Goal: Task Accomplishment & Management: Complete application form

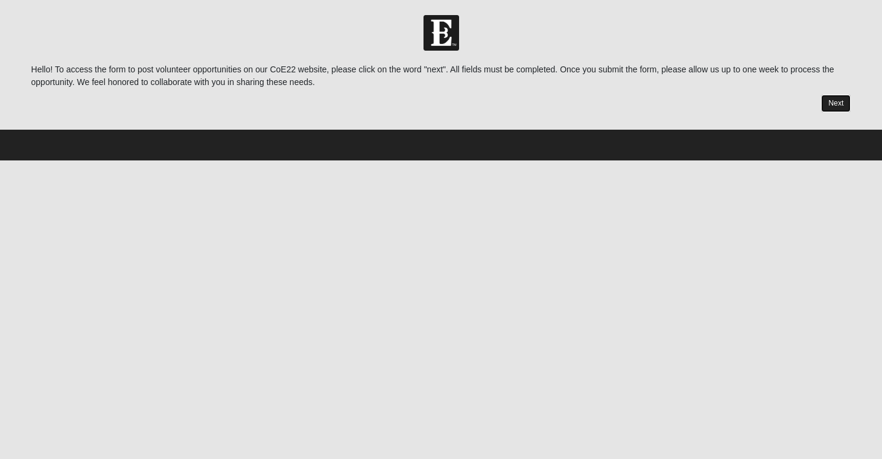
click at [840, 104] on link "Next" at bounding box center [836, 103] width 30 height 17
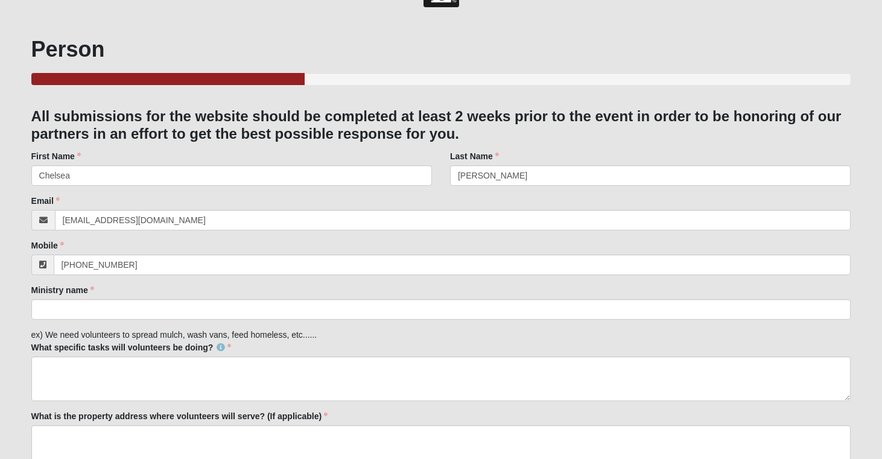
scroll to position [44, 0]
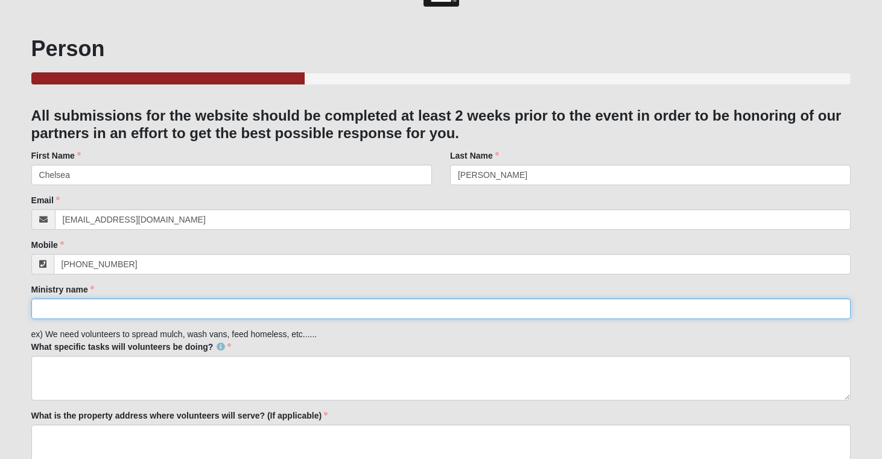
click at [209, 313] on input "Ministry name" at bounding box center [441, 308] width 820 height 21
type input "YoungLives"
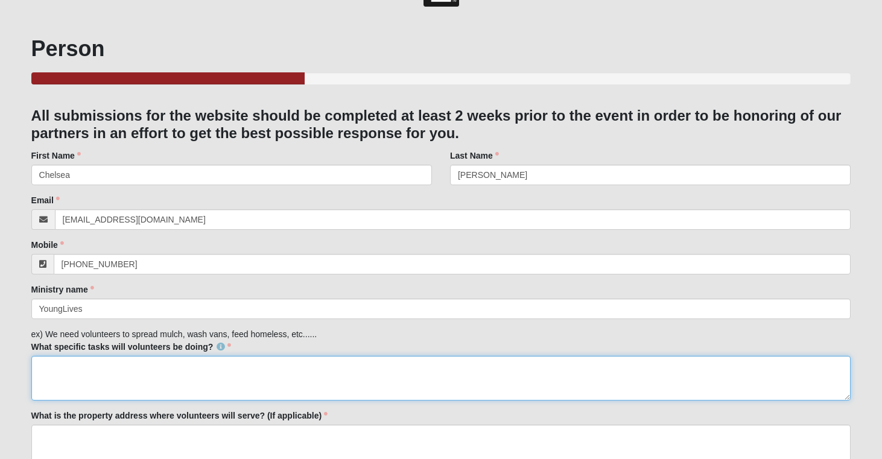
click at [243, 374] on textarea "What specific tasks will volunteers be doing?" at bounding box center [441, 378] width 820 height 45
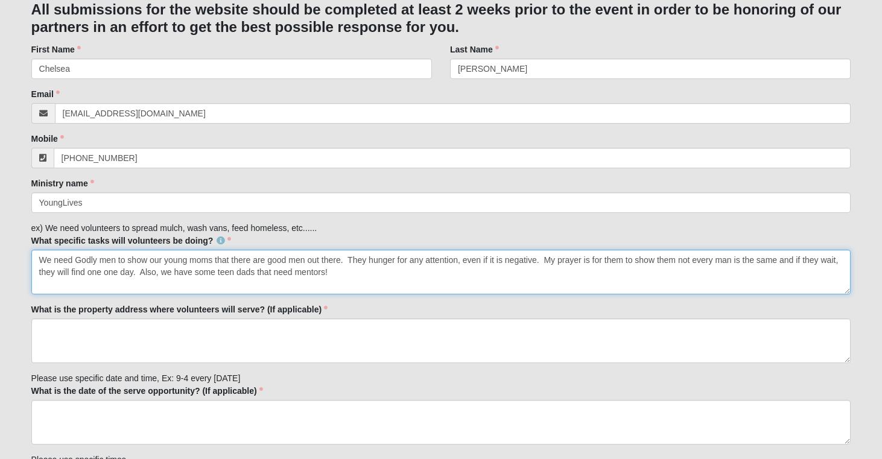
scroll to position [154, 0]
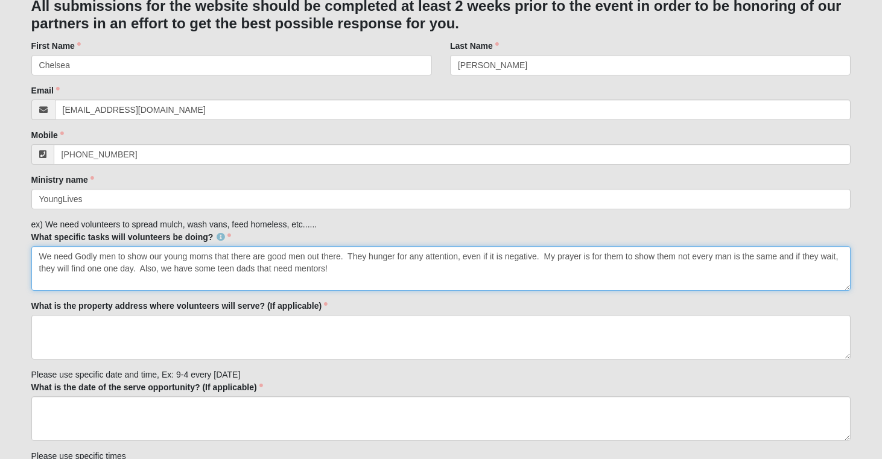
type textarea "We need Godly men to show our young moms that there are good men out there. The…"
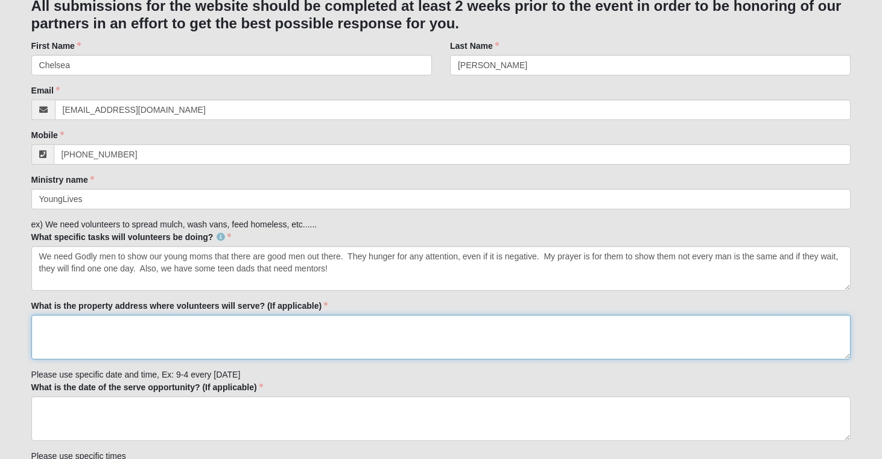
click at [215, 346] on textarea "What is the property address where volunteers will serve? (If applicable)" at bounding box center [441, 337] width 820 height 45
paste textarea "[STREET_ADDRESS][PERSON_NAME]"
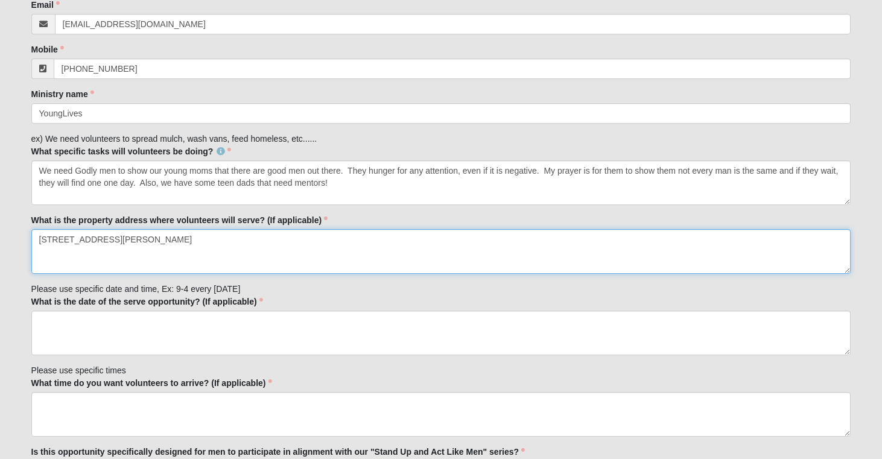
scroll to position [241, 0]
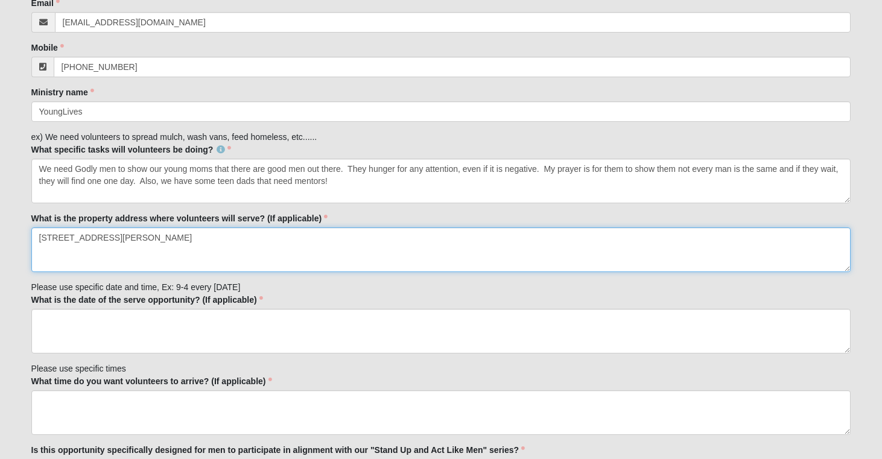
type textarea "[STREET_ADDRESS][PERSON_NAME]"
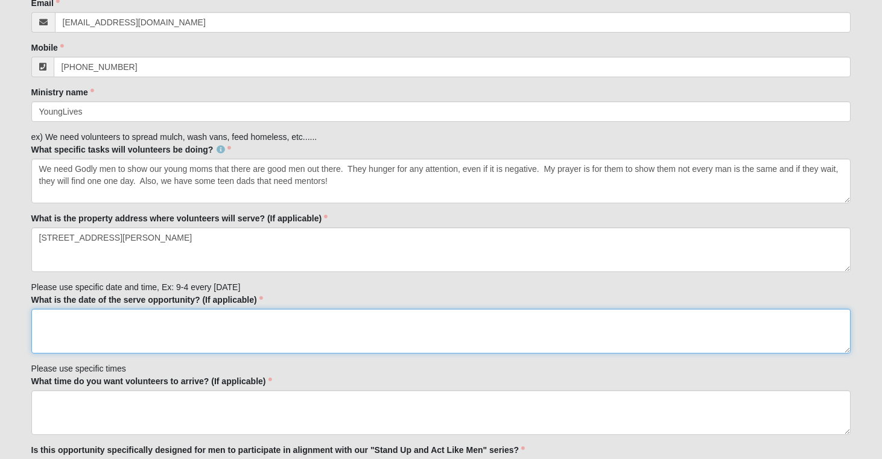
click at [248, 318] on textarea "What is the date of the serve opportunity? (If applicable)" at bounding box center [441, 331] width 820 height 45
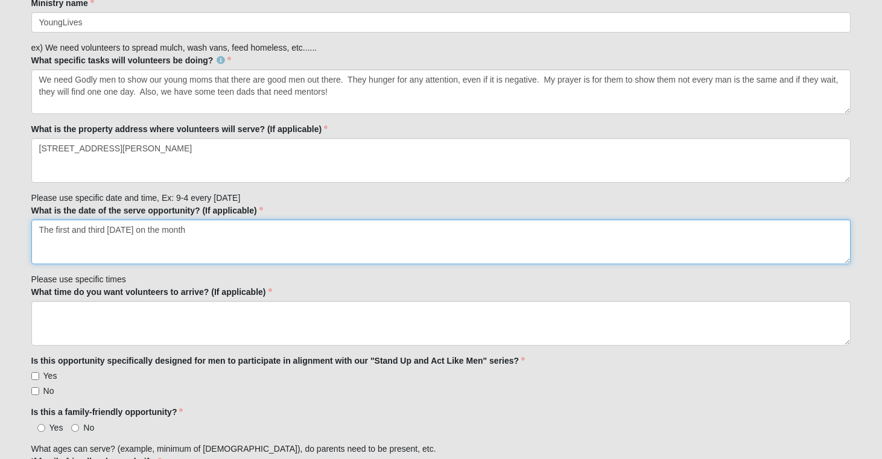
scroll to position [332, 0]
type textarea "The first and third [DATE] on the month"
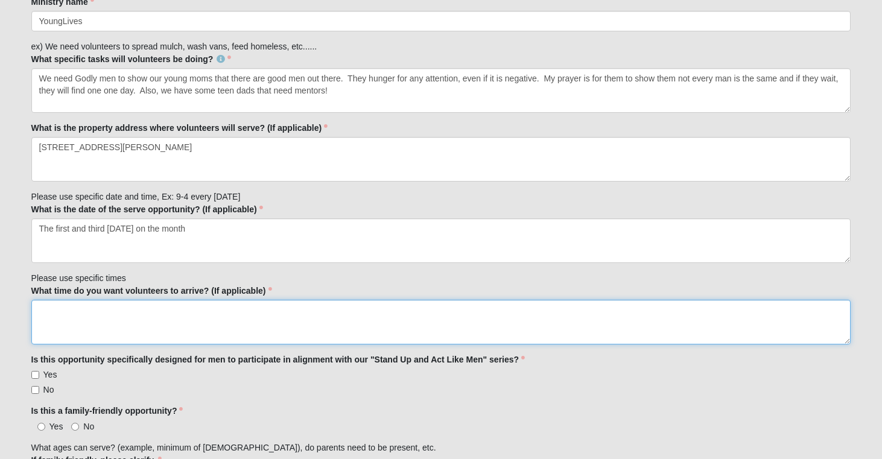
click at [172, 314] on textarea "What time do you want volunteers to arrive? (If applicable)" at bounding box center [441, 322] width 820 height 45
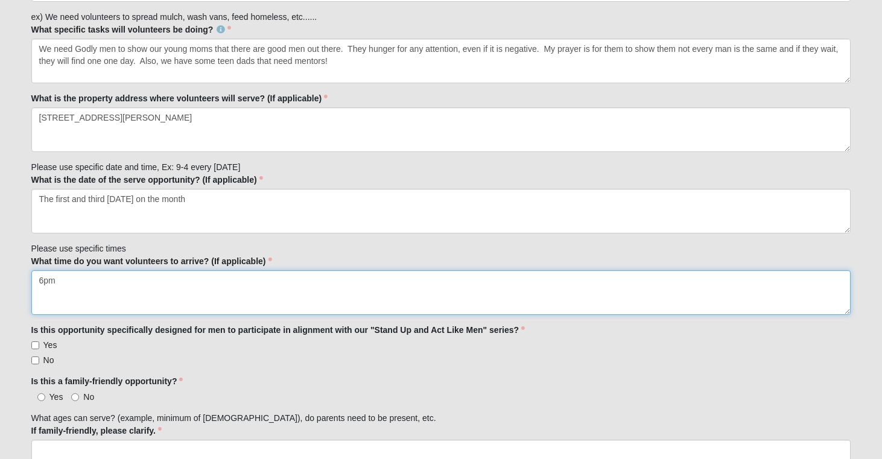
type textarea "6pm"
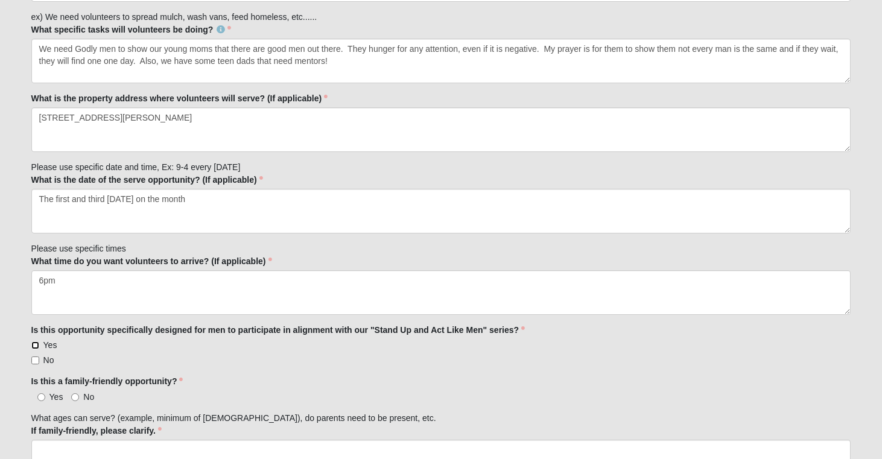
click at [34, 345] on input "Yes" at bounding box center [35, 345] width 8 height 8
checkbox input "true"
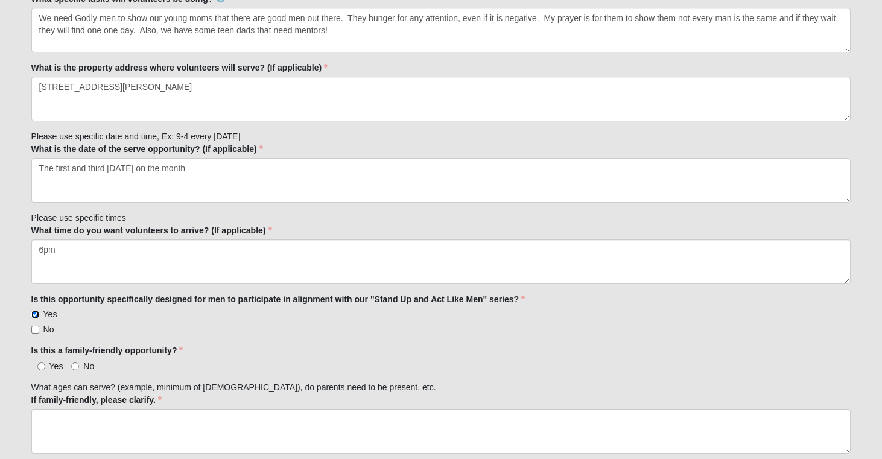
scroll to position [400, 0]
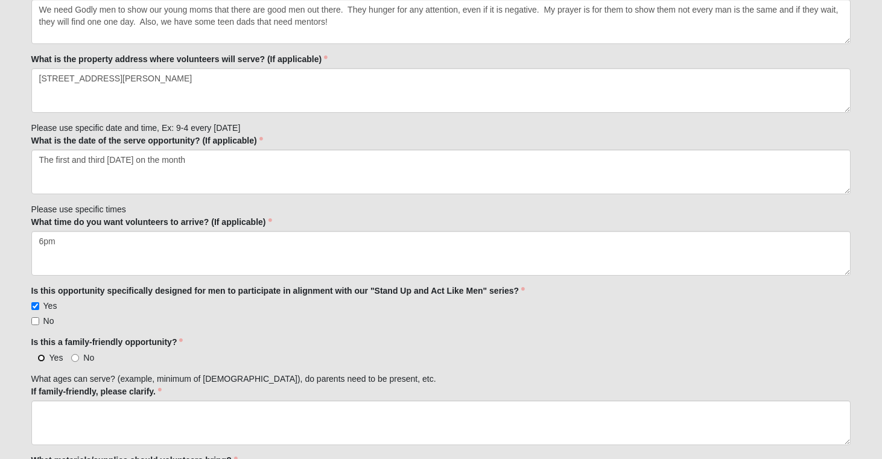
click at [42, 357] on input "Yes" at bounding box center [41, 358] width 8 height 8
radio input "true"
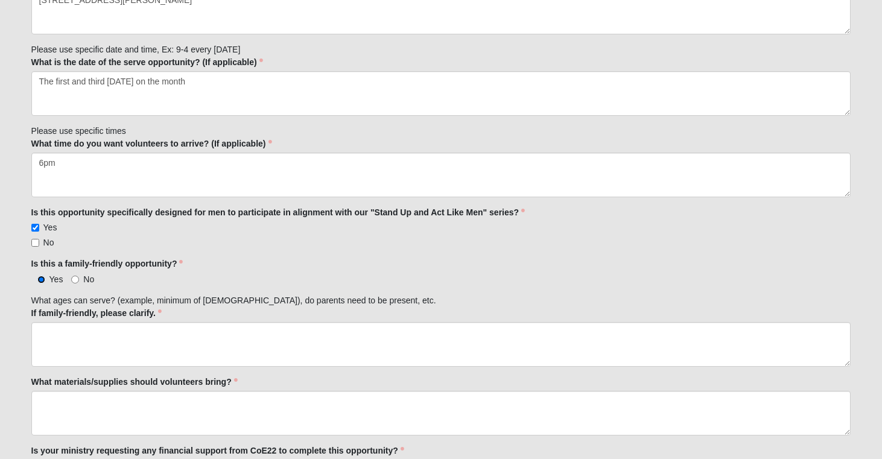
scroll to position [478, 0]
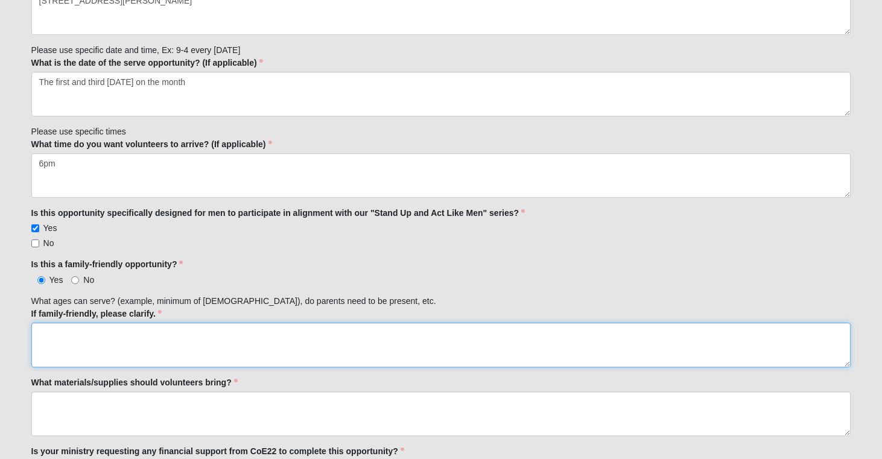
click at [53, 353] on textarea "If family-friendly, please clarify." at bounding box center [441, 345] width 820 height 45
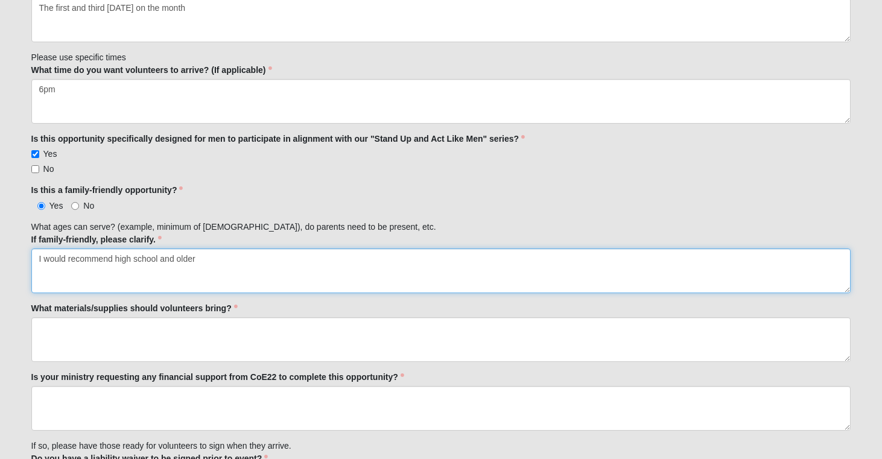
scroll to position [554, 0]
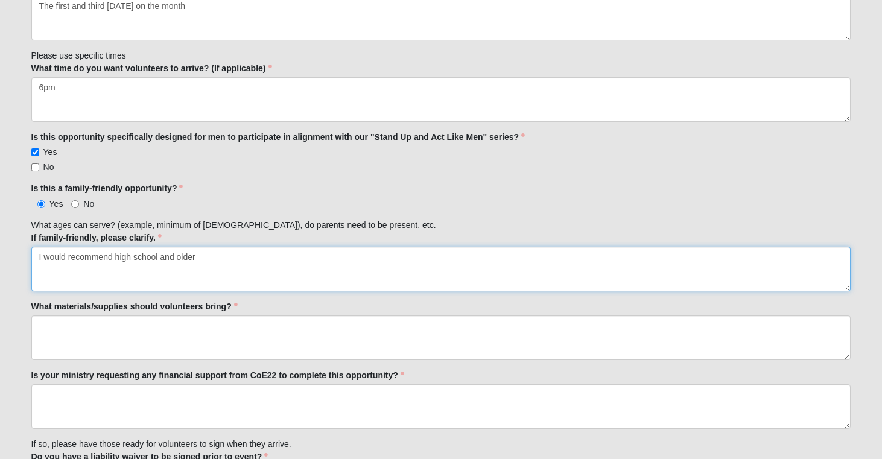
type textarea "I would recommend high school and older"
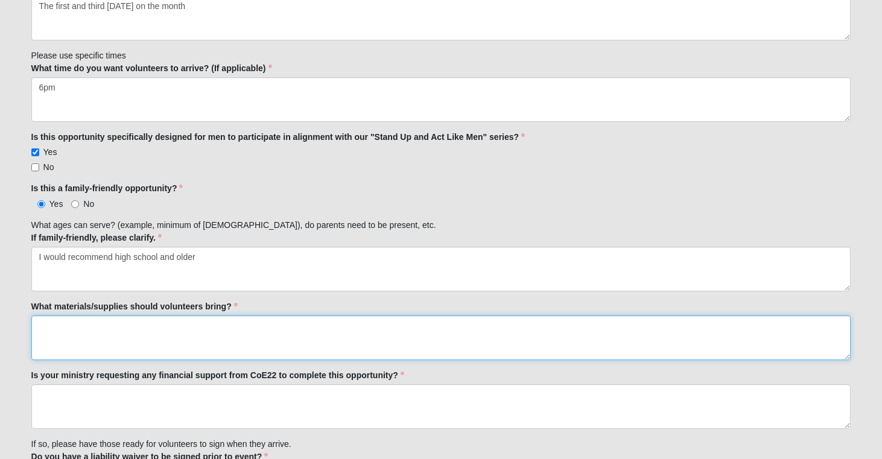
click at [127, 340] on textarea "What materials/supplies should volunteers bring?" at bounding box center [441, 337] width 820 height 45
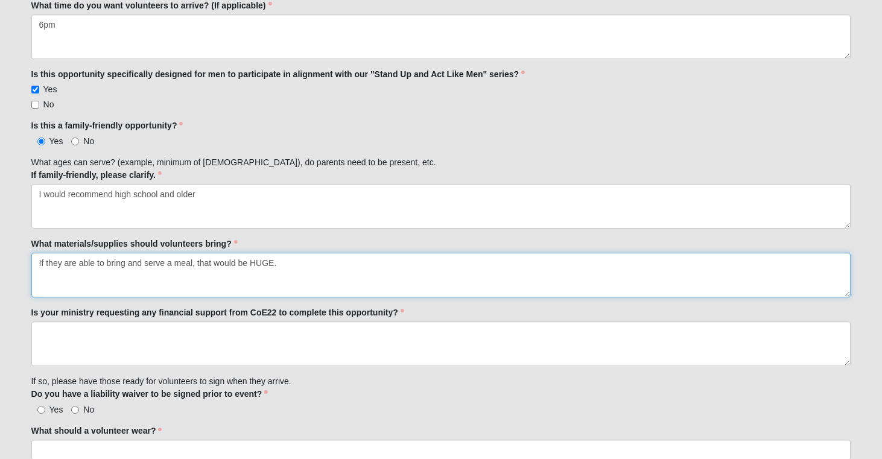
scroll to position [648, 0]
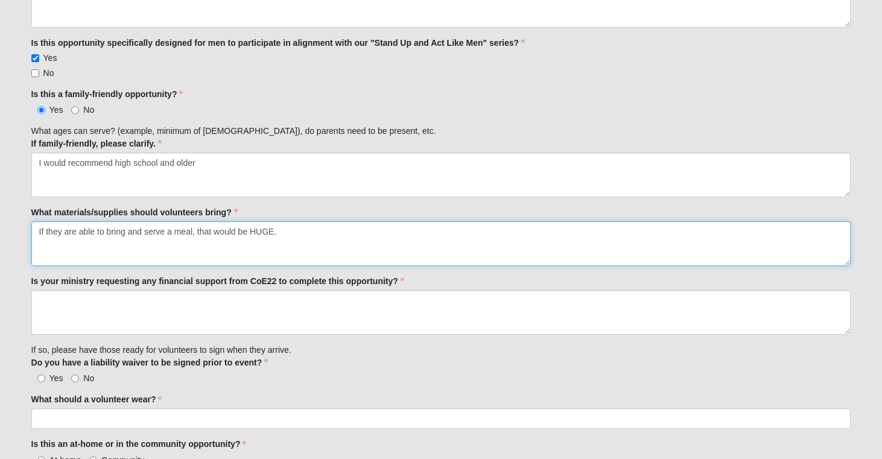
type textarea "If they are able to bring and serve a meal, that would be HUGE."
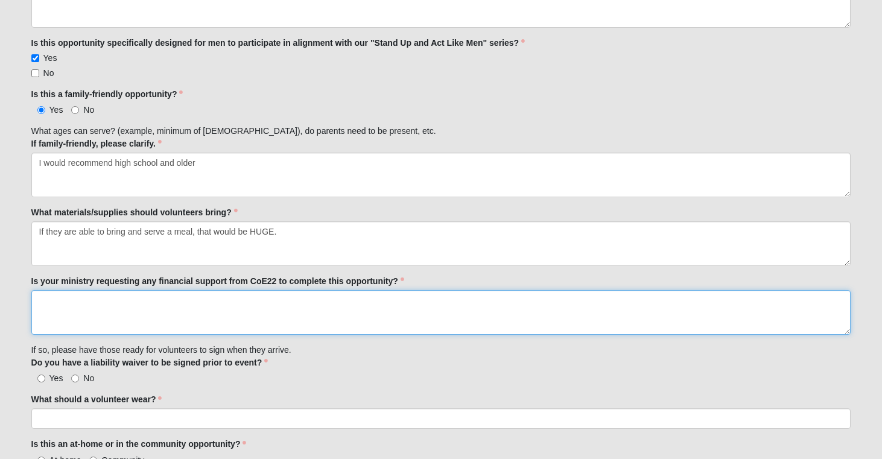
click at [115, 297] on textarea "Is your ministry requesting any financial support from CoE22 to complete this o…" at bounding box center [441, 312] width 820 height 45
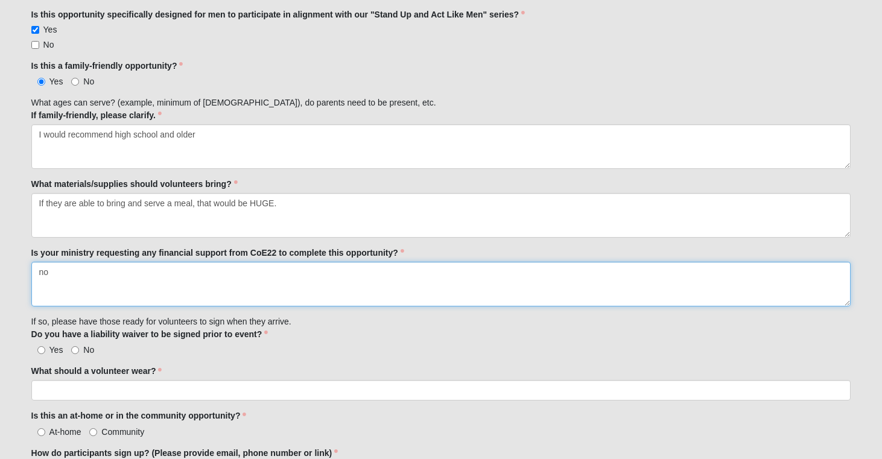
scroll to position [676, 0]
type textarea "no"
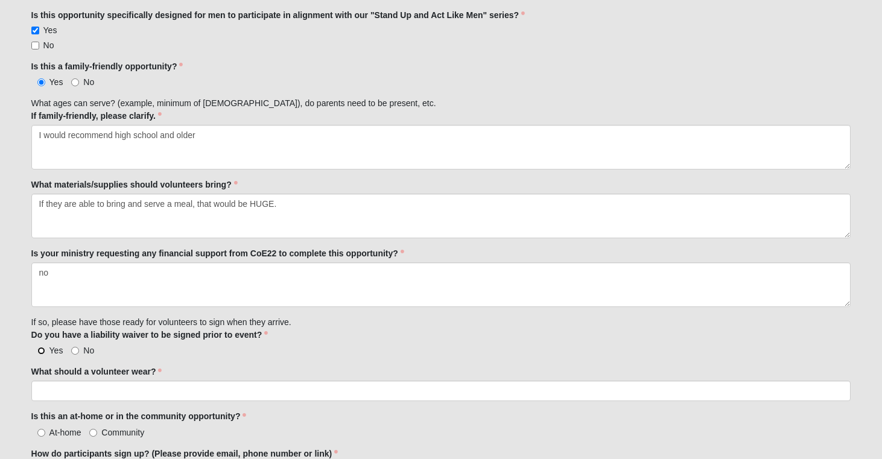
click at [43, 351] on input "Yes" at bounding box center [41, 351] width 8 height 8
radio input "true"
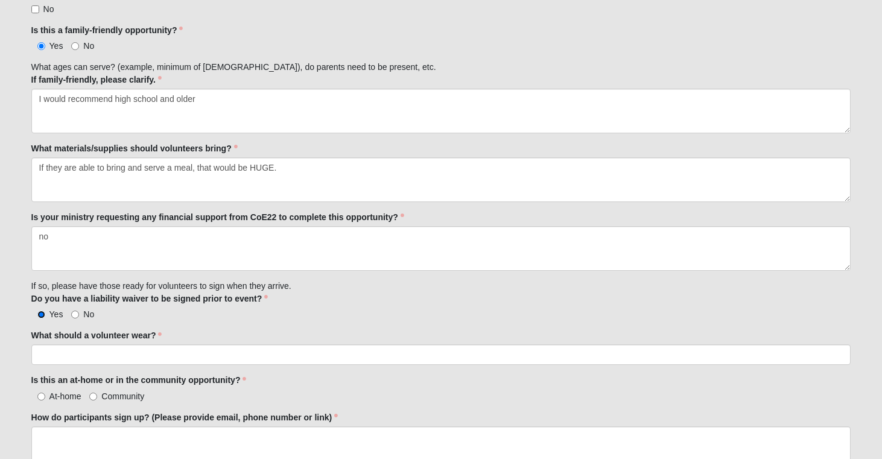
scroll to position [724, 0]
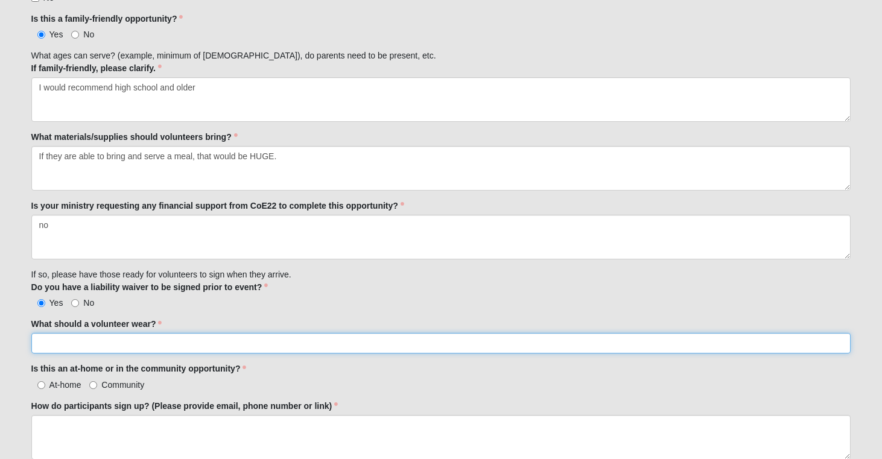
click at [89, 344] on input "What should a volunteer wear?" at bounding box center [441, 343] width 820 height 21
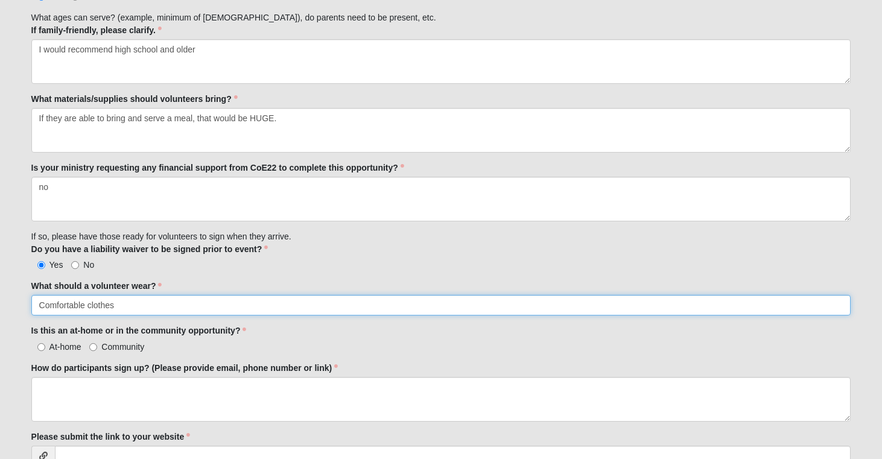
scroll to position [764, 0]
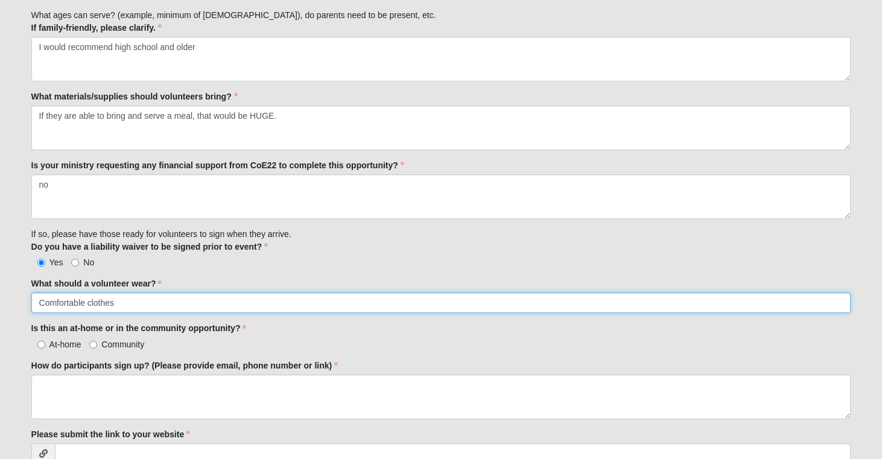
type input "Comfortable clothes"
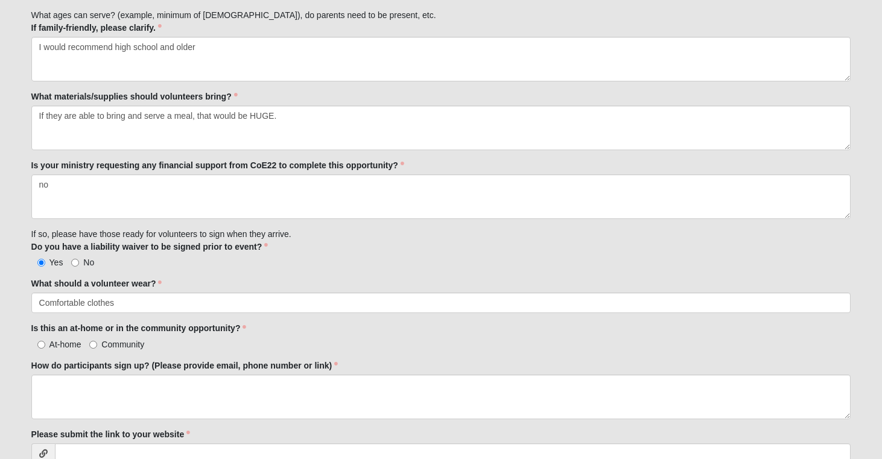
click at [102, 343] on span "Community" at bounding box center [122, 344] width 43 height 10
click at [97, 343] on input "Community" at bounding box center [93, 345] width 8 height 8
radio input "true"
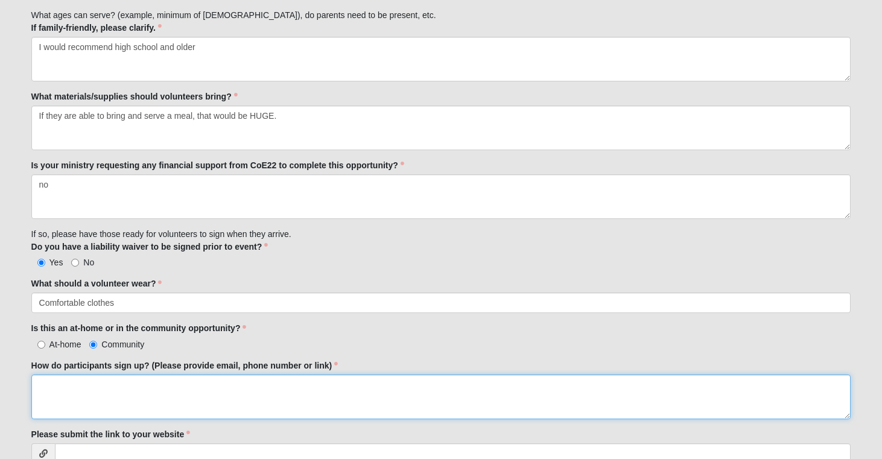
click at [148, 415] on textarea "How do participants sign up? (Please provide email, phone number or link)" at bounding box center [441, 396] width 820 height 45
paste textarea "[URL][DOMAIN_NAME]"
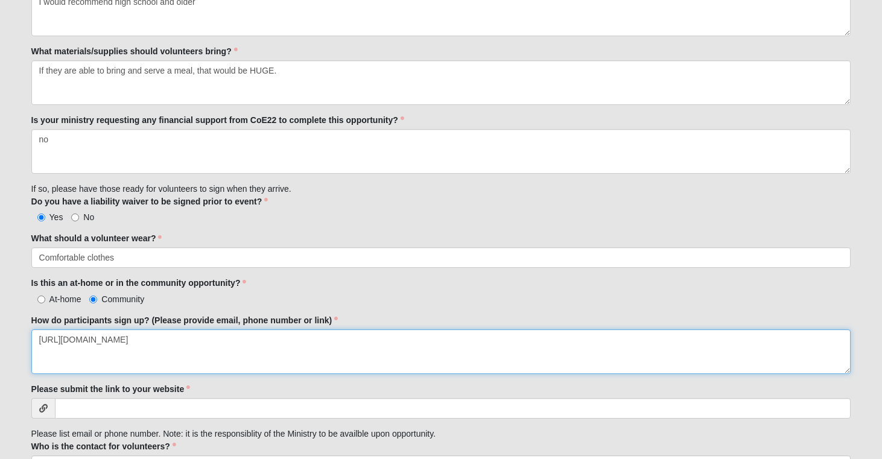
scroll to position [808, 0]
type textarea "[URL][DOMAIN_NAME]"
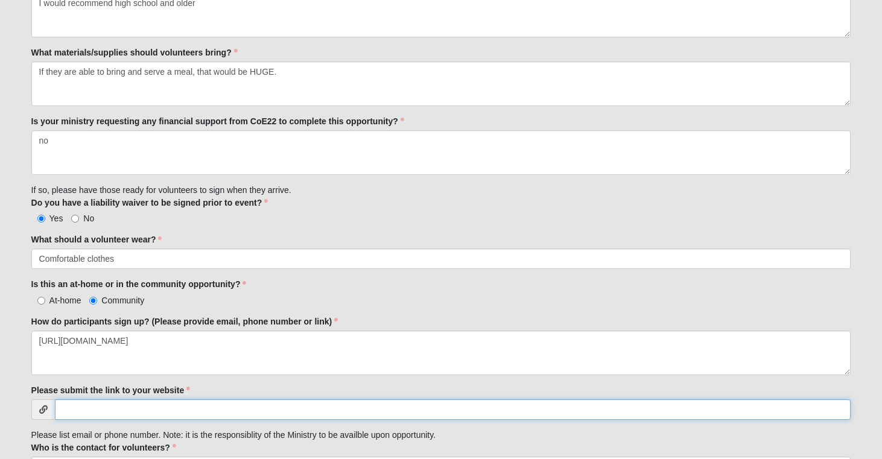
click at [68, 407] on input "Please submit the link to your website" at bounding box center [453, 409] width 796 height 21
paste input "[URL][DOMAIN_NAME]"
type input "[URL][DOMAIN_NAME]"
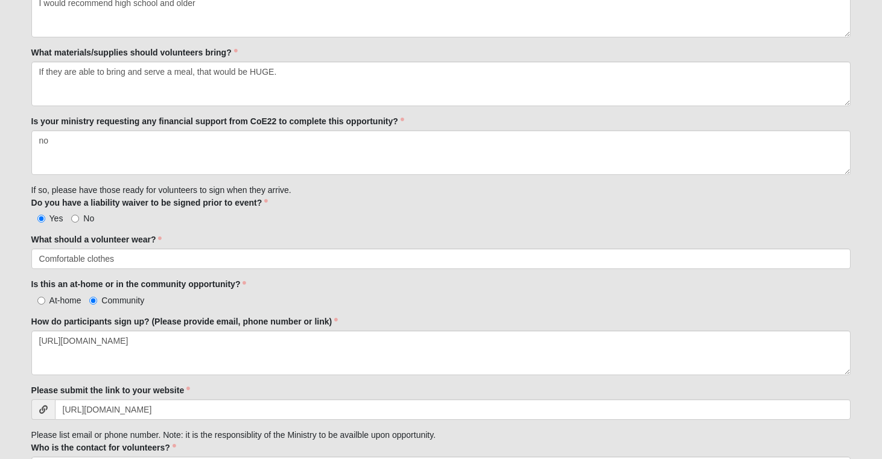
click at [37, 412] on span at bounding box center [43, 409] width 24 height 21
click at [41, 412] on icon at bounding box center [43, 409] width 8 height 8
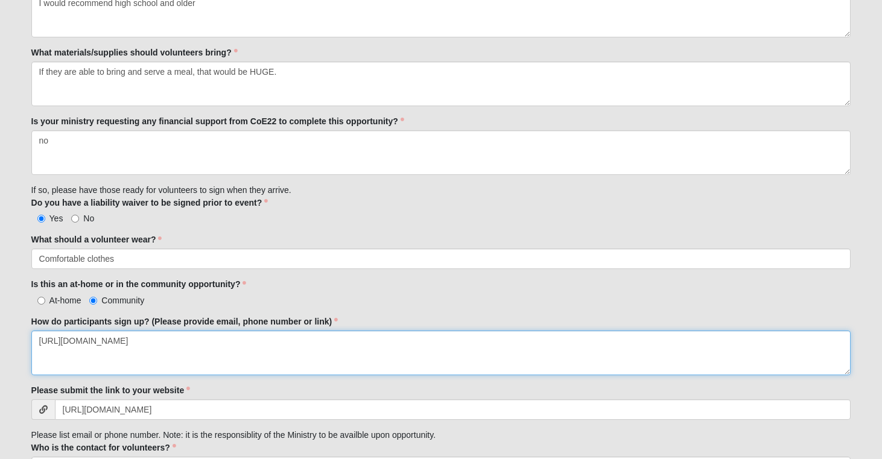
click at [164, 338] on textarea "[URL][DOMAIN_NAME]" at bounding box center [441, 352] width 820 height 45
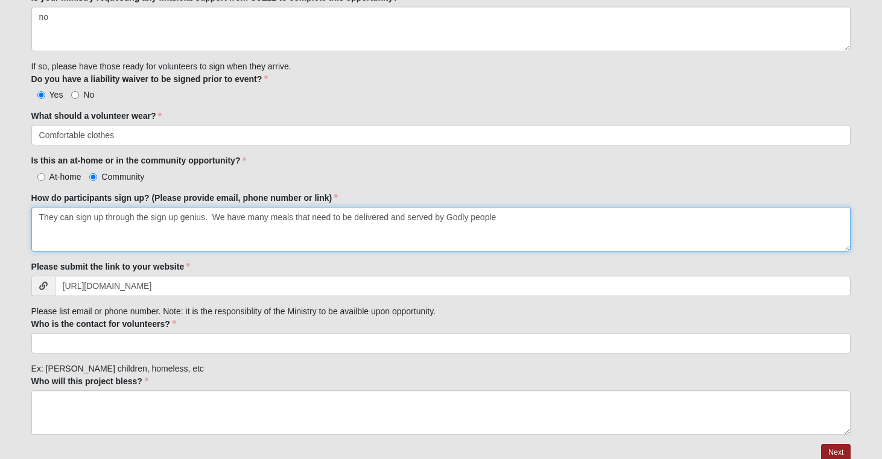
scroll to position [940, 0]
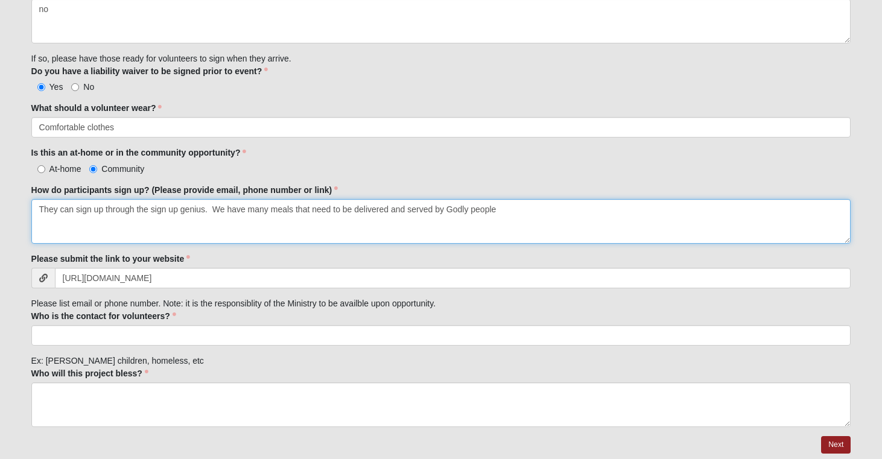
type textarea "They can sign up through the sign up genius. We have many meals that need to be…"
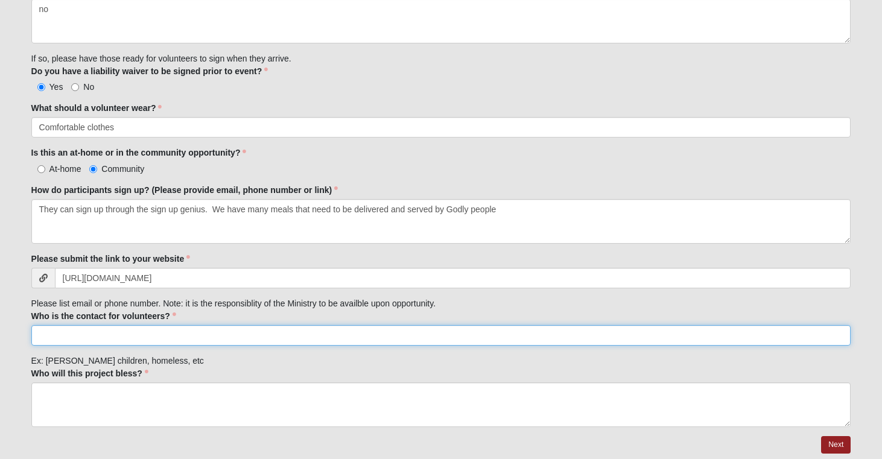
click at [181, 338] on input "Who is the contact for volunteers?" at bounding box center [441, 335] width 820 height 21
type input "[PERSON_NAME]"
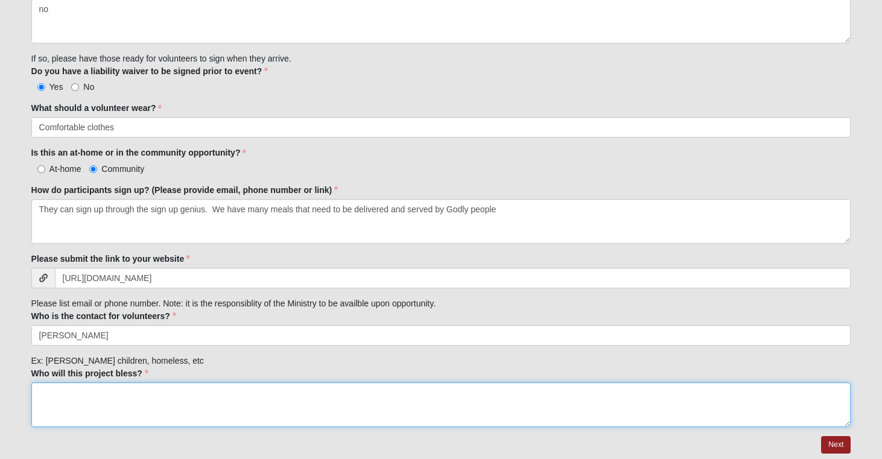
click at [176, 405] on textarea "Who will this project bless?" at bounding box center [441, 404] width 820 height 45
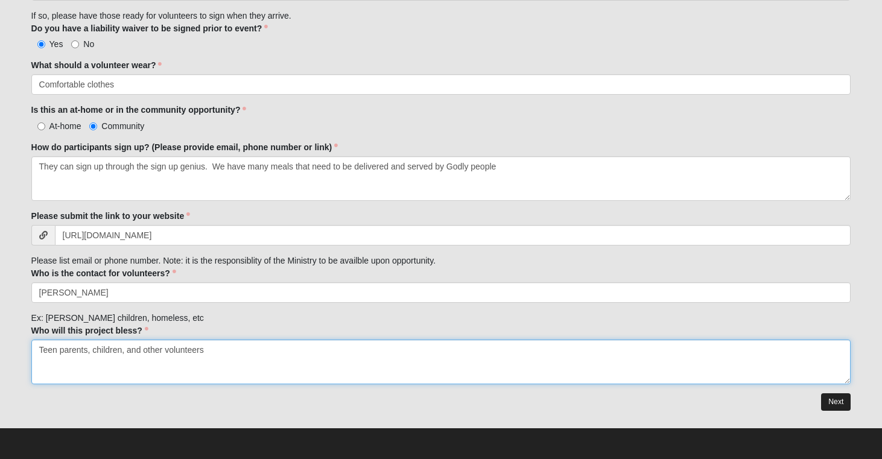
type textarea "Teen parents, children, and other volunteers"
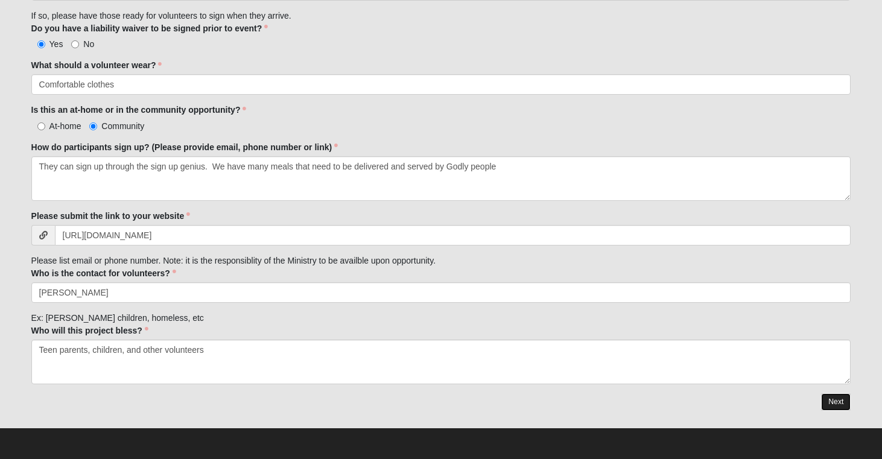
click at [843, 403] on link "Next" at bounding box center [836, 401] width 30 height 17
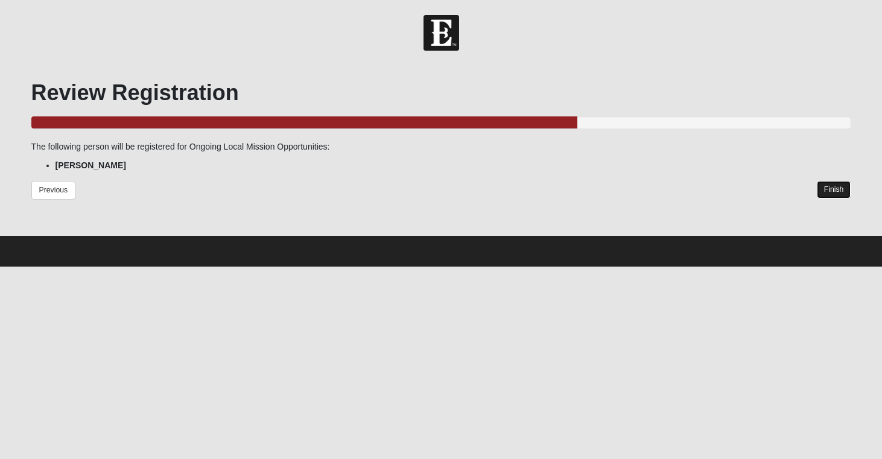
click at [837, 192] on link "Finish" at bounding box center [833, 189] width 34 height 17
